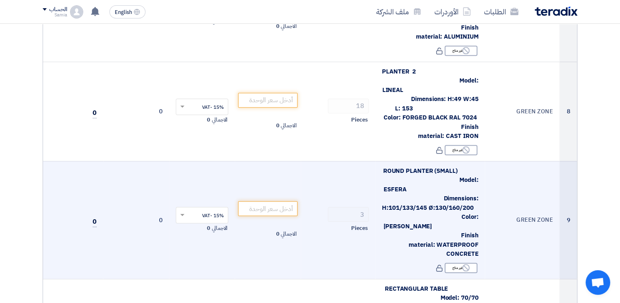
scroll to position [810, 0]
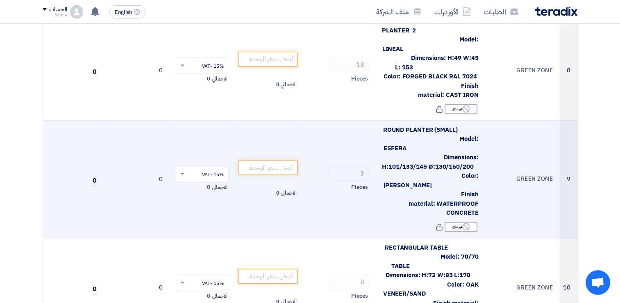
drag, startPoint x: 407, startPoint y: 170, endPoint x: 497, endPoint y: 165, distance: 90.3
click at [497, 165] on tr "9 [GEOGRAPHIC_DATA] ROUND PLANTER (SMALL) Model: ESFERA Dimensions: H:101/133/1…" at bounding box center [310, 179] width 534 height 118
drag, startPoint x: 497, startPoint y: 165, endPoint x: 491, endPoint y: 181, distance: 17.4
click at [491, 181] on td "GREEN ZONE" at bounding box center [522, 179] width 75 height 118
click at [487, 178] on td "GREEN ZONE" at bounding box center [522, 179] width 75 height 118
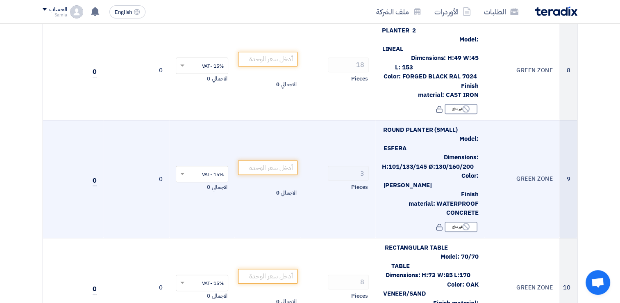
click at [359, 183] on span "Pieces" at bounding box center [359, 187] width 16 height 8
drag, startPoint x: 359, startPoint y: 158, endPoint x: 351, endPoint y: 182, distance: 25.4
click at [351, 182] on td "3 Pieces" at bounding box center [338, 179] width 75 height 118
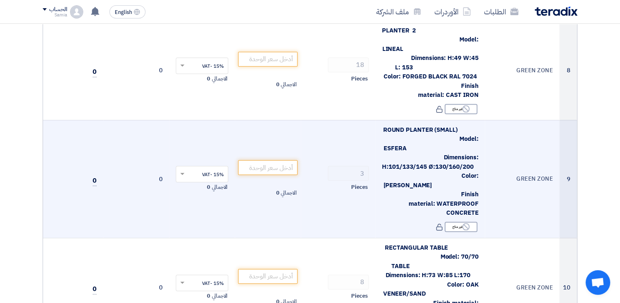
click at [300, 175] on td "الاجمالي 0" at bounding box center [268, 179] width 66 height 118
drag, startPoint x: 383, startPoint y: 110, endPoint x: 485, endPoint y: 145, distance: 108.6
click at [485, 145] on tr "9 [GEOGRAPHIC_DATA] ROUND PLANTER (SMALL) Model: ESFERA Dimensions: H:101/133/1…" at bounding box center [310, 179] width 534 height 118
drag, startPoint x: 485, startPoint y: 146, endPoint x: 448, endPoint y: 162, distance: 40.6
click at [448, 162] on span "ROUND PLANTER (SMALL) Model: ESFERA Dimensions: H:101/133/145 Ø:130/160/200 Col…" at bounding box center [430, 171] width 96 height 92
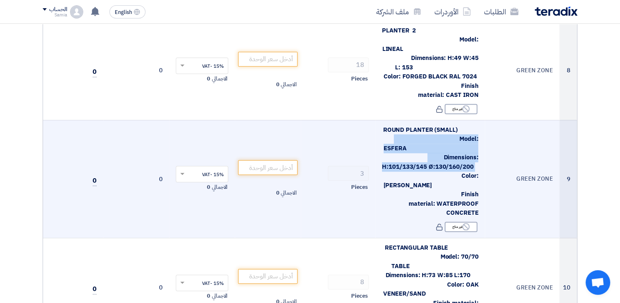
drag, startPoint x: 441, startPoint y: 148, endPoint x: 384, endPoint y: 109, distance: 69.4
click at [384, 125] on span "ROUND PLANTER (SMALL) Model: ESFERA Dimensions: H:101/133/145 Ø:130/160/200 Col…" at bounding box center [430, 171] width 96 height 92
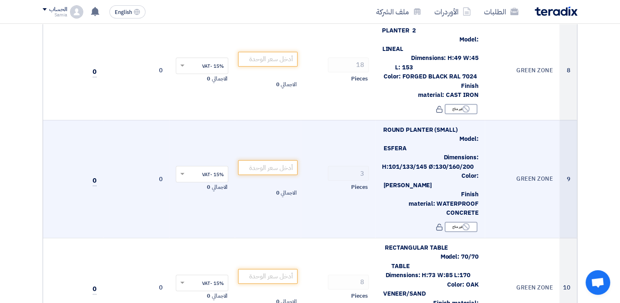
drag, startPoint x: 384, startPoint y: 109, endPoint x: 340, endPoint y: 128, distance: 47.2
click at [340, 128] on td "3 Pieces" at bounding box center [338, 179] width 75 height 118
drag, startPoint x: 435, startPoint y: 137, endPoint x: 449, endPoint y: 152, distance: 20.9
click at [449, 152] on span "ROUND PLANTER (SMALL) Model: ESFERA Dimensions: H:101/133/145 Ø:130/160/200 Col…" at bounding box center [430, 171] width 96 height 92
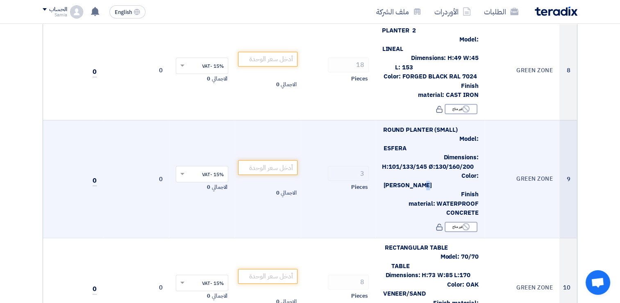
drag, startPoint x: 449, startPoint y: 152, endPoint x: 437, endPoint y: 155, distance: 12.3
click at [437, 155] on span "ROUND PLANTER (SMALL) Model: ESFERA Dimensions: H:101/133/145 Ø:130/160/200 Col…" at bounding box center [430, 171] width 96 height 92
drag, startPoint x: 433, startPoint y: 155, endPoint x: 397, endPoint y: 136, distance: 40.5
click at [397, 136] on span "ROUND PLANTER (SMALL) Model: ESFERA Dimensions: H:101/133/145 Ø:130/160/200 Col…" at bounding box center [430, 171] width 96 height 92
copy span "Dimensions: H:101/133/145 Ø:130/160/200 Color: [PERSON_NAME]"
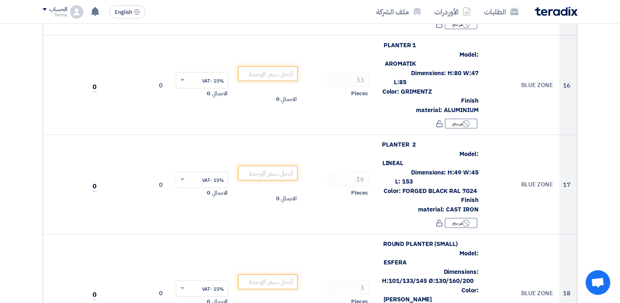
scroll to position [1589, 0]
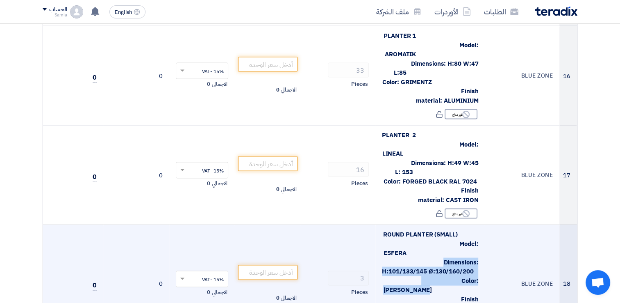
drag, startPoint x: 408, startPoint y: 225, endPoint x: 437, endPoint y: 241, distance: 33.6
click at [437, 241] on span "ROUND PLANTER (SMALL) Model: ESFERA Dimensions: H:101/133/145 Ø:130/160/200 Col…" at bounding box center [430, 276] width 96 height 92
copy span "Dimensions: H:101/133/145 Ø:130/160/200 Color: [PERSON_NAME]"
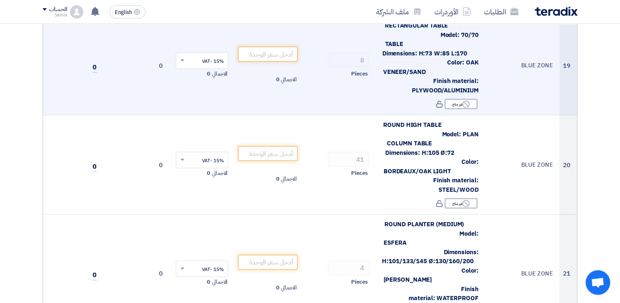
scroll to position [1917, 0]
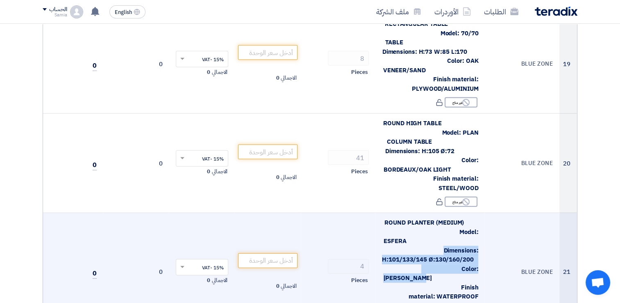
drag, startPoint x: 398, startPoint y: 194, endPoint x: 435, endPoint y: 212, distance: 41.4
click at [435, 218] on span "ROUND PLANTER (MEDIUM) Model: ESFERA Dimensions: H:101/133/145 Ø:130/160/200 Co…" at bounding box center [430, 264] width 96 height 92
copy span "Dimensions: H:101/133/145 Ø:130/160/200 Color: [PERSON_NAME]"
click at [499, 239] on td "BLUE ZONE" at bounding box center [522, 272] width 75 height 118
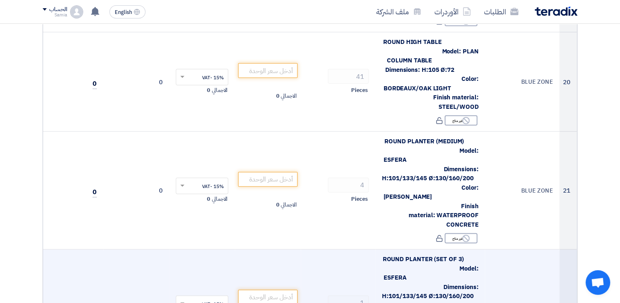
scroll to position [1999, 0]
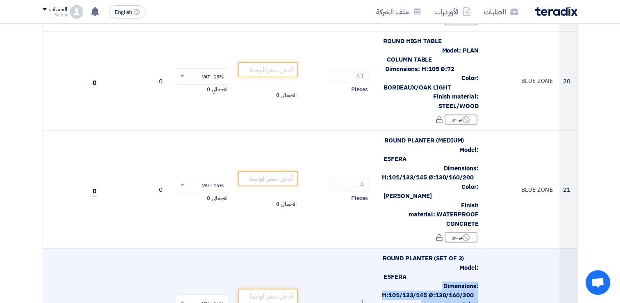
drag, startPoint x: 396, startPoint y: 208, endPoint x: 436, endPoint y: 229, distance: 45.1
click at [436, 253] on span "ROUND PLANTER (SET OF 3) Model: ESFERA Dimensions: H:101/133/145 Ø:130/160/200 …" at bounding box center [430, 299] width 96 height 92
copy span "Dimensions: H:101/133/145 Ø:130/160/200 Color: [PERSON_NAME]"
click at [506, 248] on td "BLUE ZONE" at bounding box center [522, 307] width 75 height 118
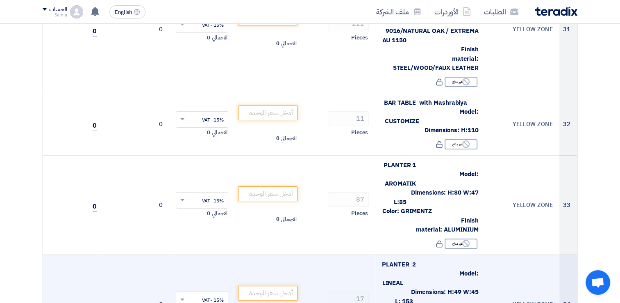
scroll to position [3311, 0]
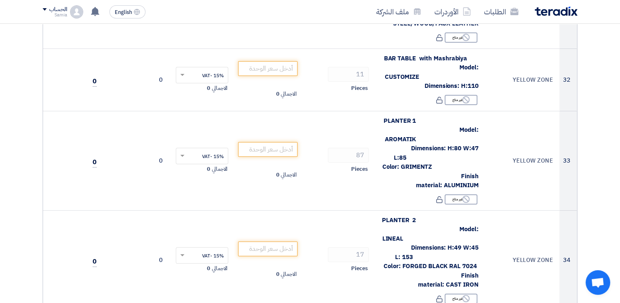
drag, startPoint x: 397, startPoint y: 202, endPoint x: 440, endPoint y: 225, distance: 49.2
copy span "Dimensions: H:101/133/145 Ø:130/160/200 Color: [PERSON_NAME]"
drag, startPoint x: 397, startPoint y: 203, endPoint x: 432, endPoint y: 228, distance: 43.2
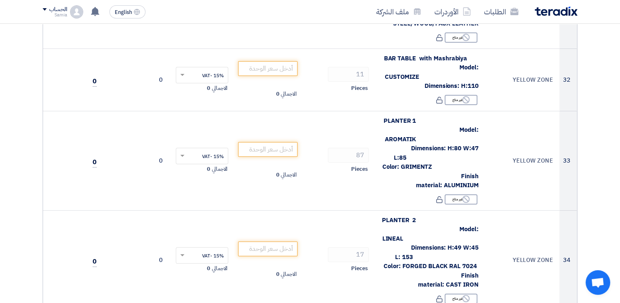
copy span "Dimensions: H:101/133/145 Ø:130/160/200 Color: [PERSON_NAME]"
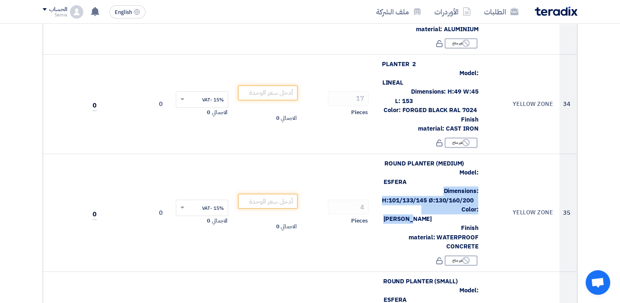
scroll to position [3475, 0]
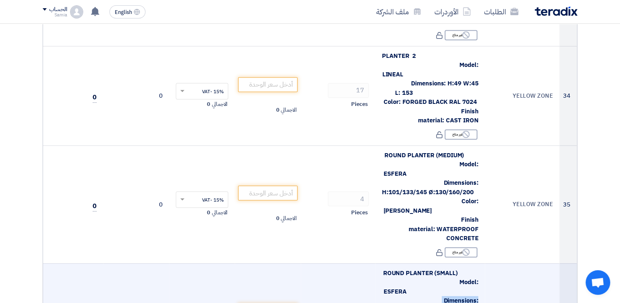
drag, startPoint x: 417, startPoint y: 148, endPoint x: 447, endPoint y: 164, distance: 33.9
drag, startPoint x: 447, startPoint y: 164, endPoint x: 436, endPoint y: 159, distance: 12.1
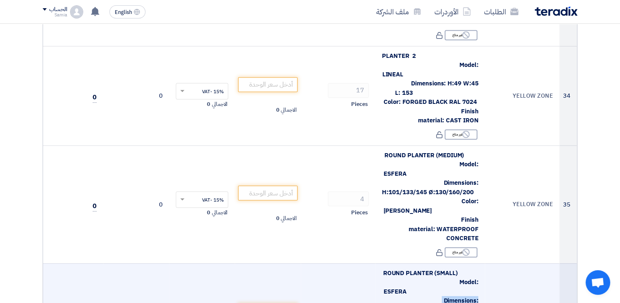
drag, startPoint x: 430, startPoint y: 158, endPoint x: 395, endPoint y: 141, distance: 39.1
copy span "Dimensions: H:101/133/145 Ø:130/160/200 Color: [PERSON_NAME]"
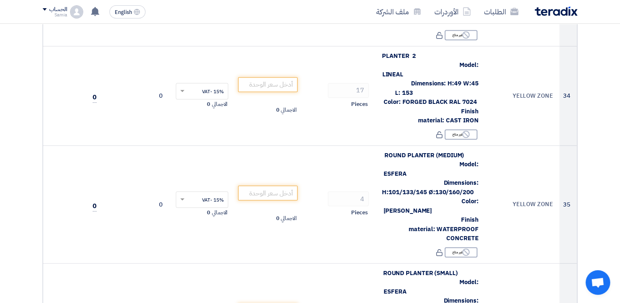
drag, startPoint x: 395, startPoint y: 239, endPoint x: 431, endPoint y: 257, distance: 40.3
copy span "Dimensions: H:101/133/145 Ø:130/160/200 Color: [PERSON_NAME]"
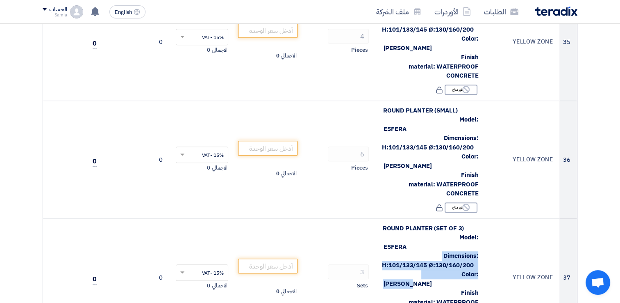
scroll to position [3639, 0]
